Goal: Task Accomplishment & Management: Use online tool/utility

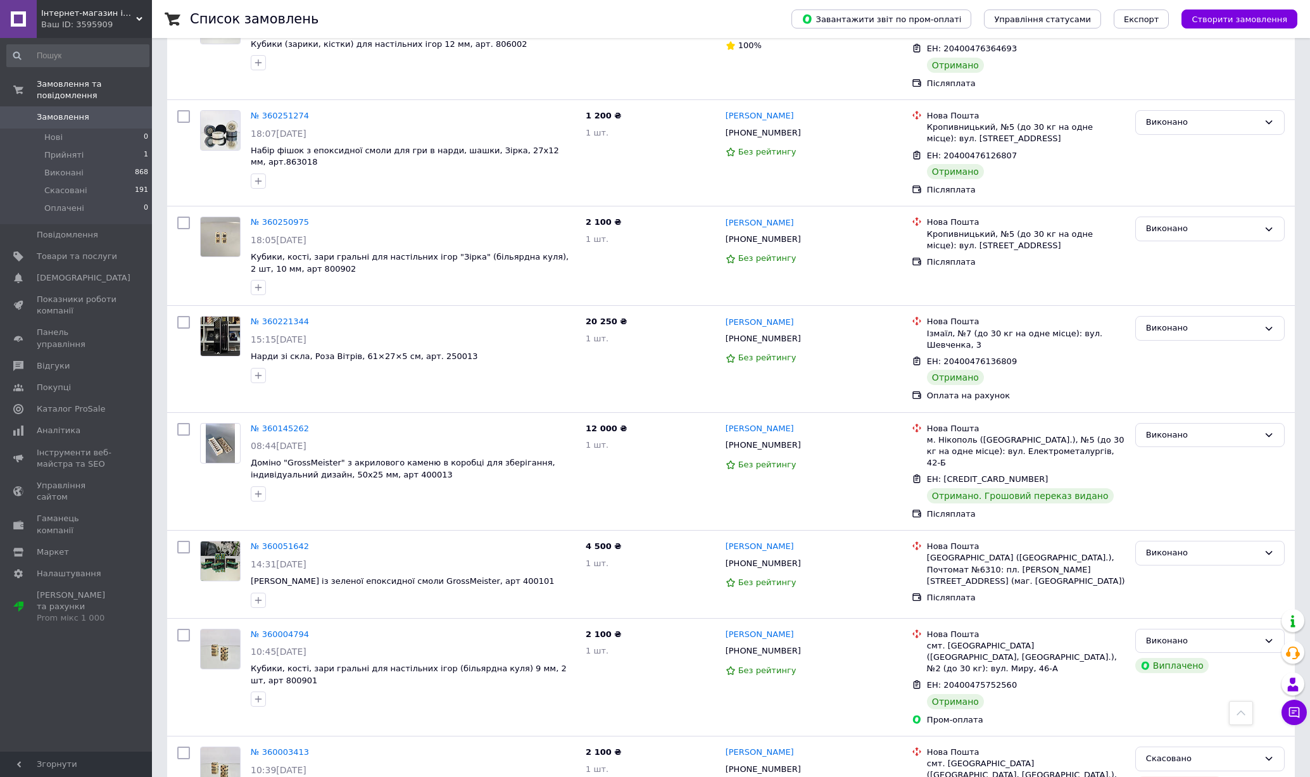
scroll to position [1070, 0]
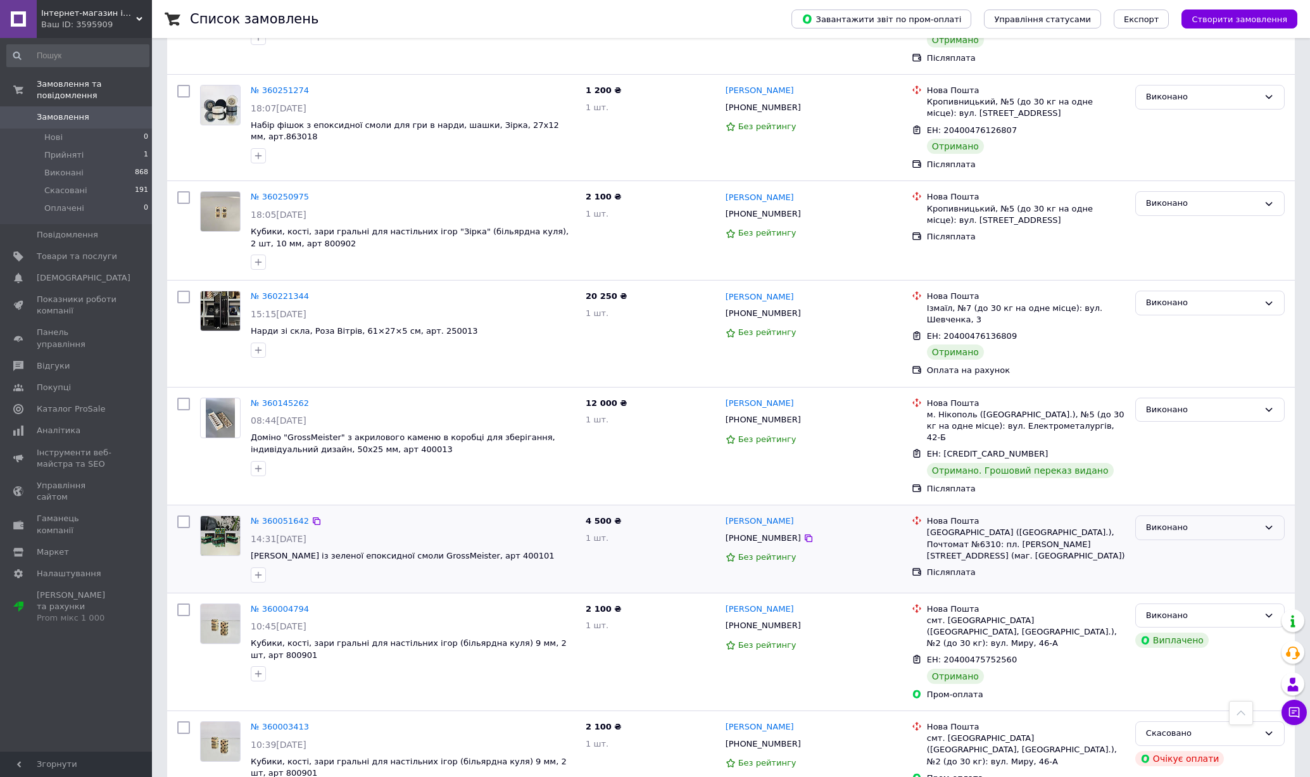
click at [1164, 521] on div "Виконано" at bounding box center [1202, 527] width 113 height 13
click at [1161, 543] on li "Прийнято" at bounding box center [1210, 554] width 148 height 23
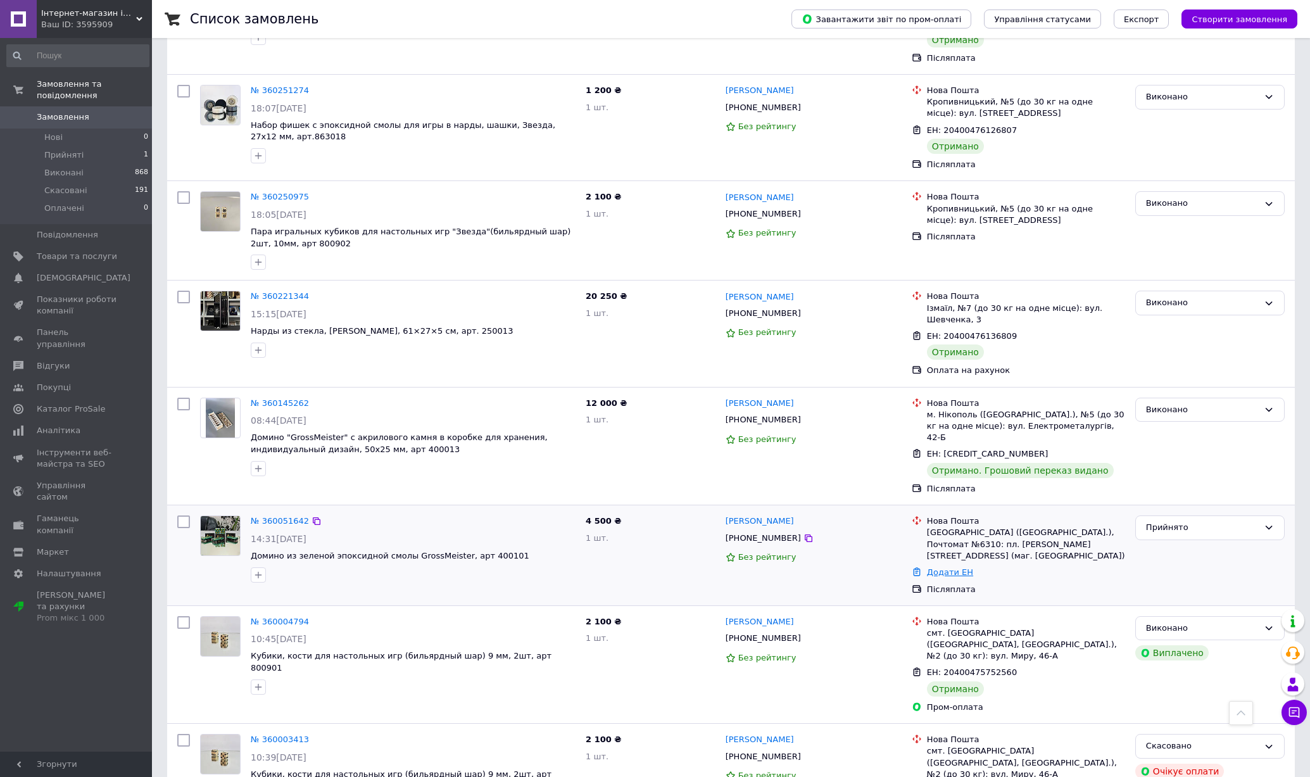
click at [944, 567] on link "Додати ЕН" at bounding box center [950, 571] width 46 height 9
click at [913, 559] on input "Добавить ЕН" at bounding box center [875, 553] width 170 height 25
paste input "20400477605695"
type input "20400477605695"
click at [913, 585] on button "Додати" at bounding box center [919, 589] width 82 height 25
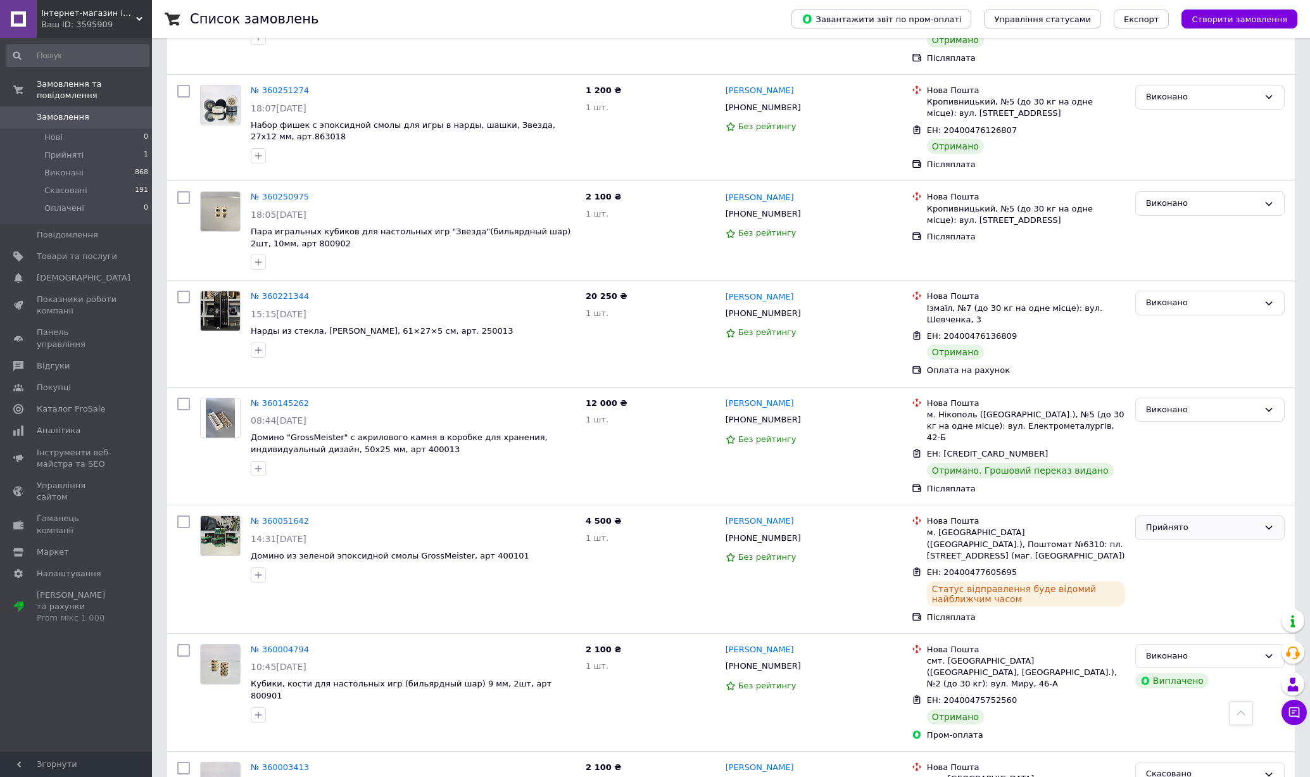
click at [1175, 521] on div "Прийнято" at bounding box center [1202, 527] width 113 height 13
click at [1170, 543] on li "Виконано" at bounding box center [1210, 554] width 148 height 23
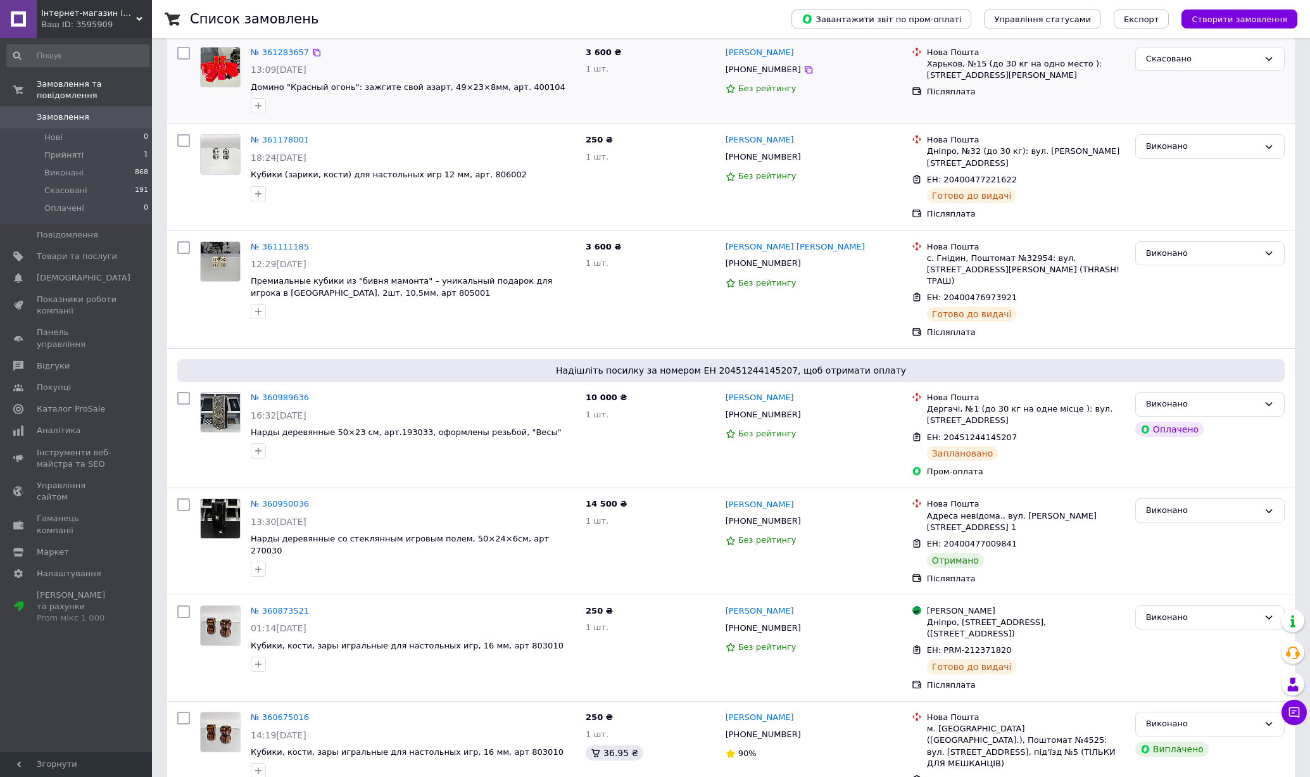
scroll to position [204, 0]
